Goal: Information Seeking & Learning: Learn about a topic

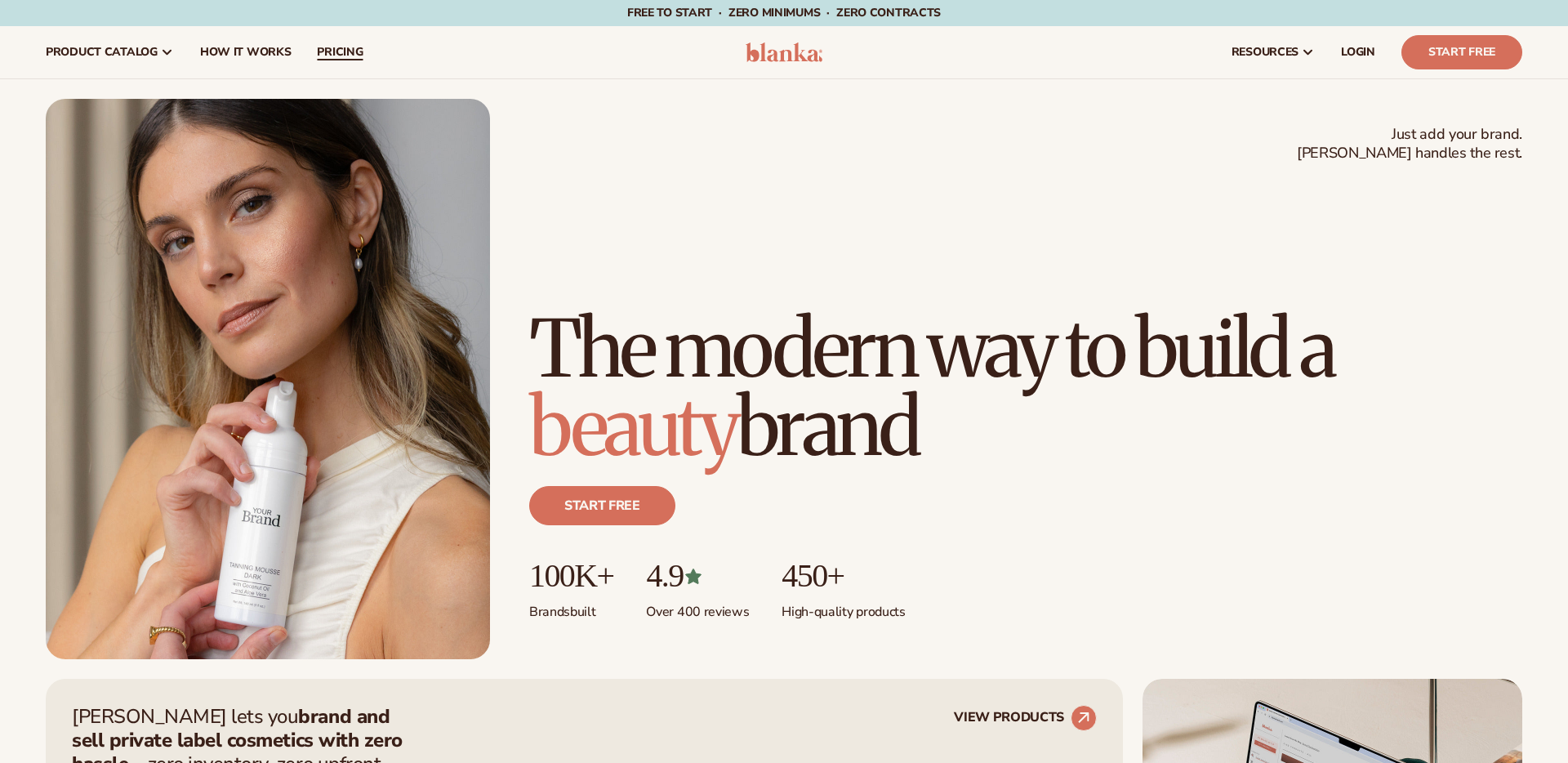
click at [337, 52] on span "pricing" at bounding box center [340, 52] width 46 height 13
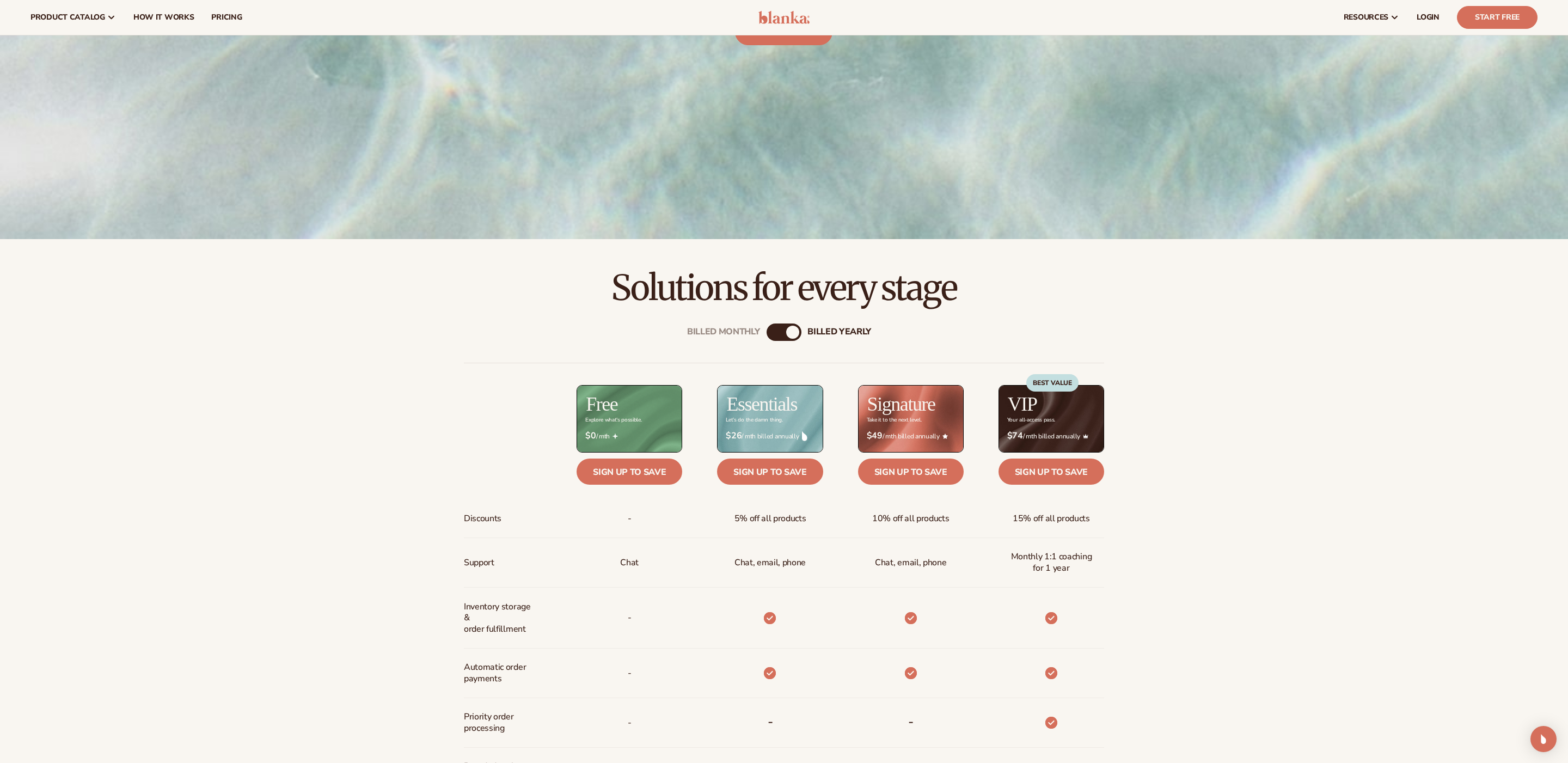
scroll to position [359, 0]
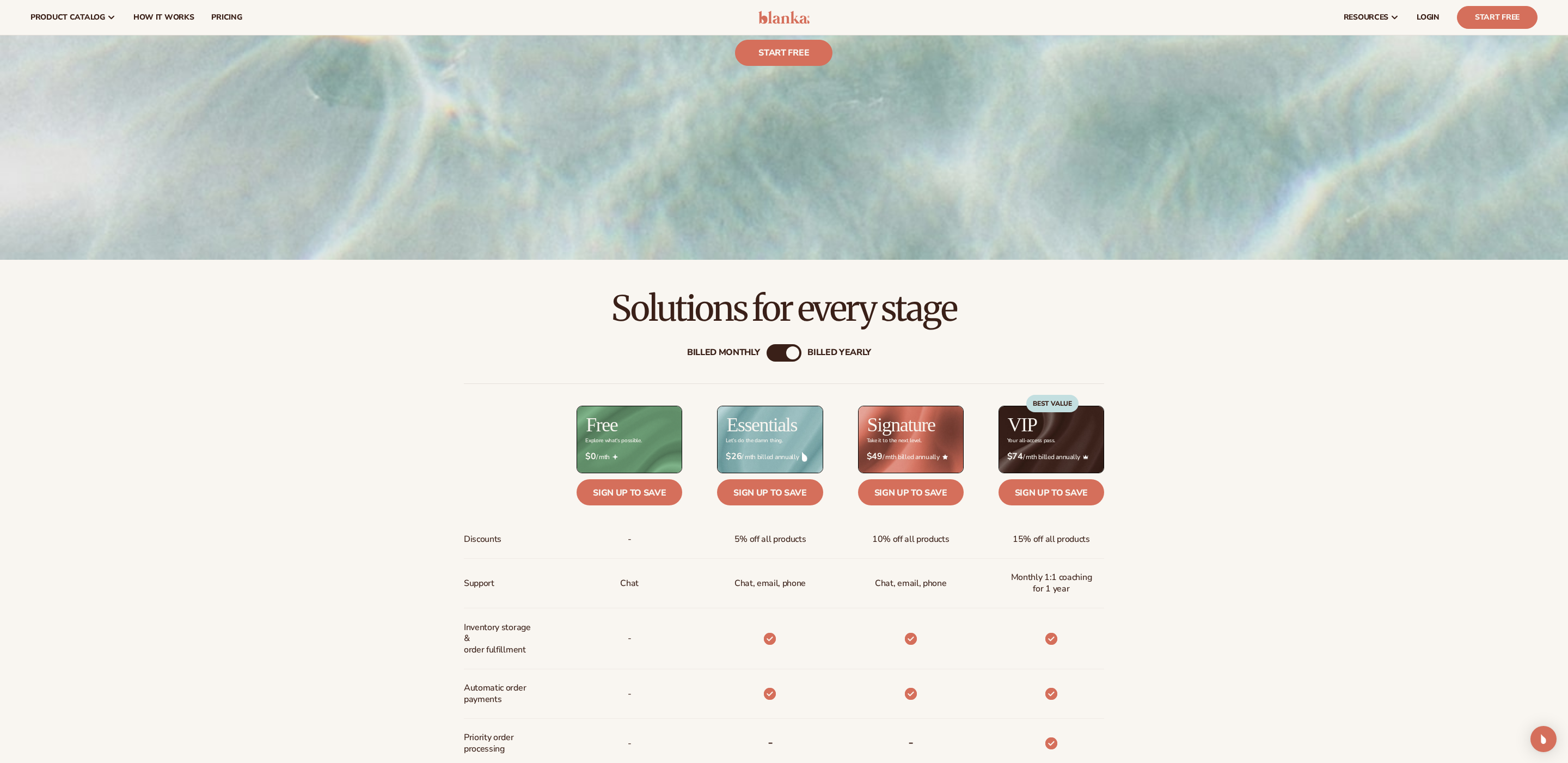
click at [723, 353] on div "Billed Monthly" at bounding box center [724, 353] width 73 height 10
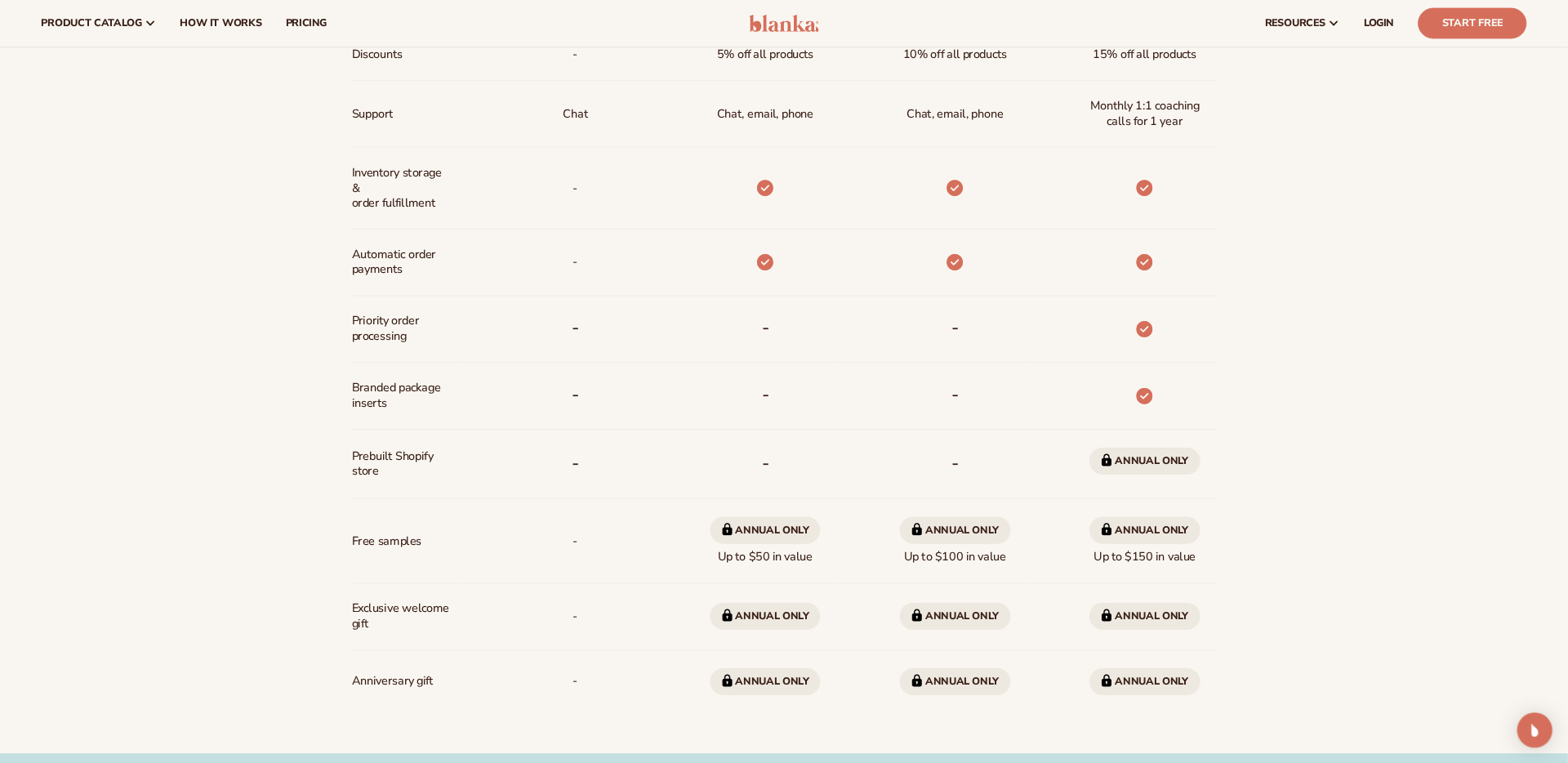
scroll to position [1065, 0]
